Goal: Task Accomplishment & Management: Use online tool/utility

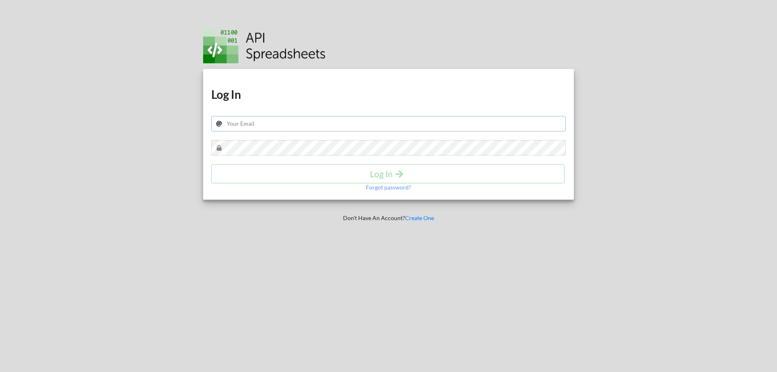
type input "arvinjohn.lucas@gmail.com"
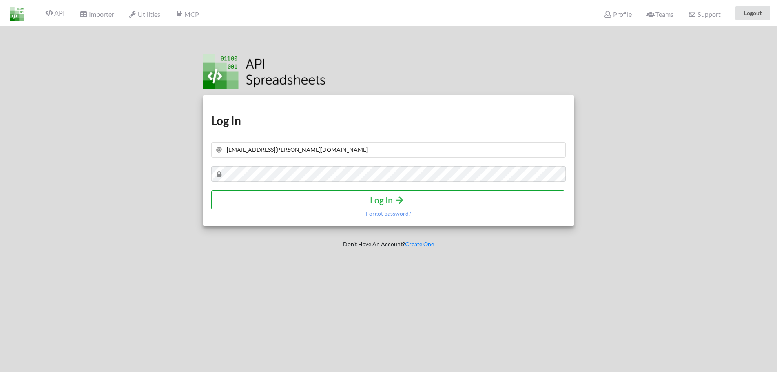
click at [355, 198] on h4 "Log In" at bounding box center [388, 200] width 336 height 10
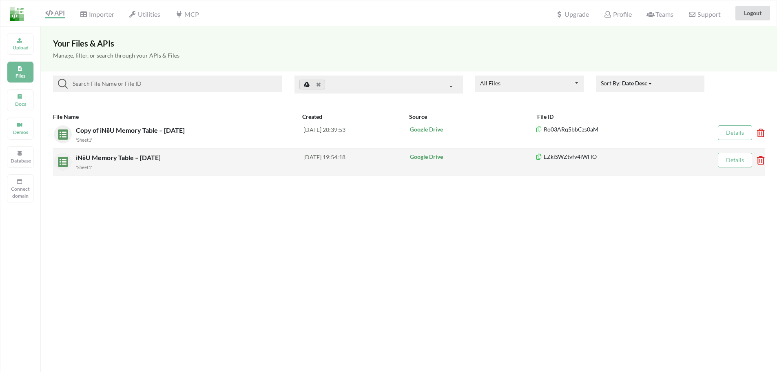
click at [111, 157] on span "iNōU Memory Table – [DATE]" at bounding box center [119, 157] width 86 height 8
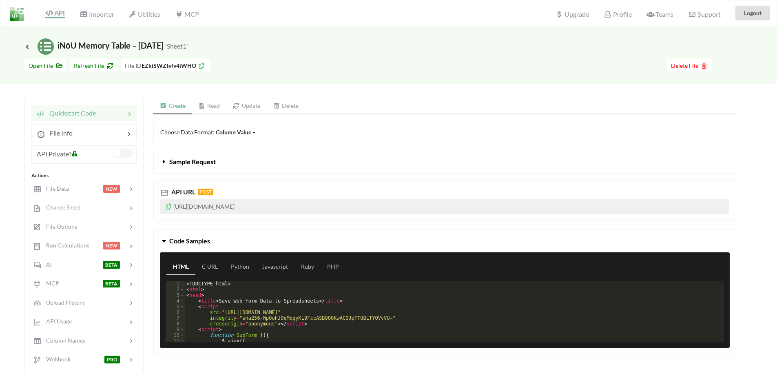
click at [122, 154] on label at bounding box center [123, 153] width 20 height 9
